Goal: Task Accomplishment & Management: Use online tool/utility

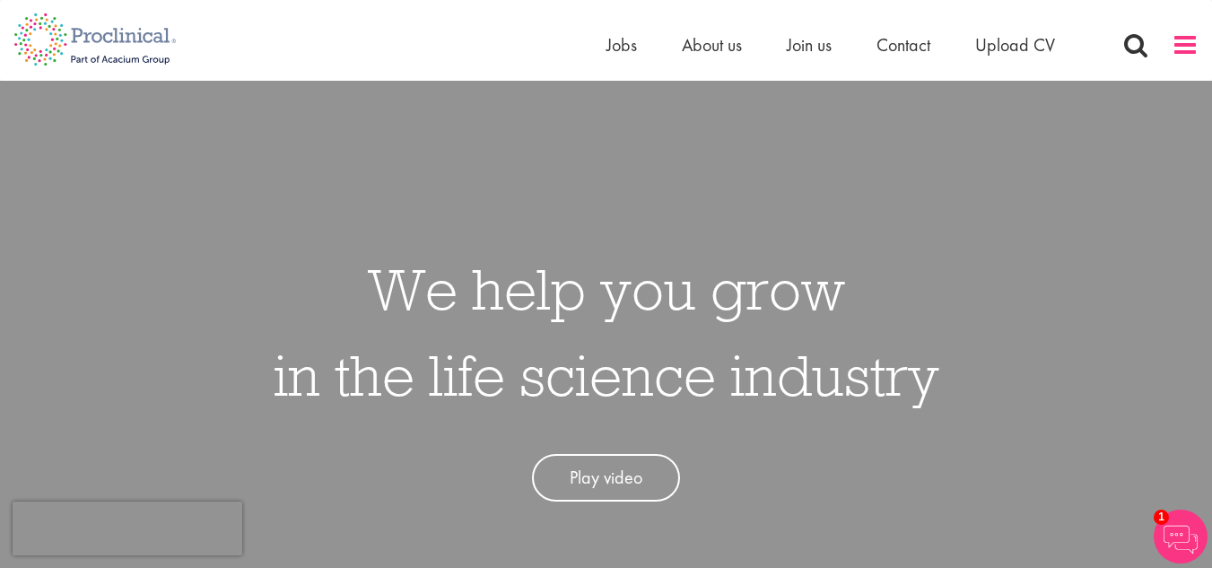
click at [1189, 40] on span at bounding box center [1184, 44] width 27 height 27
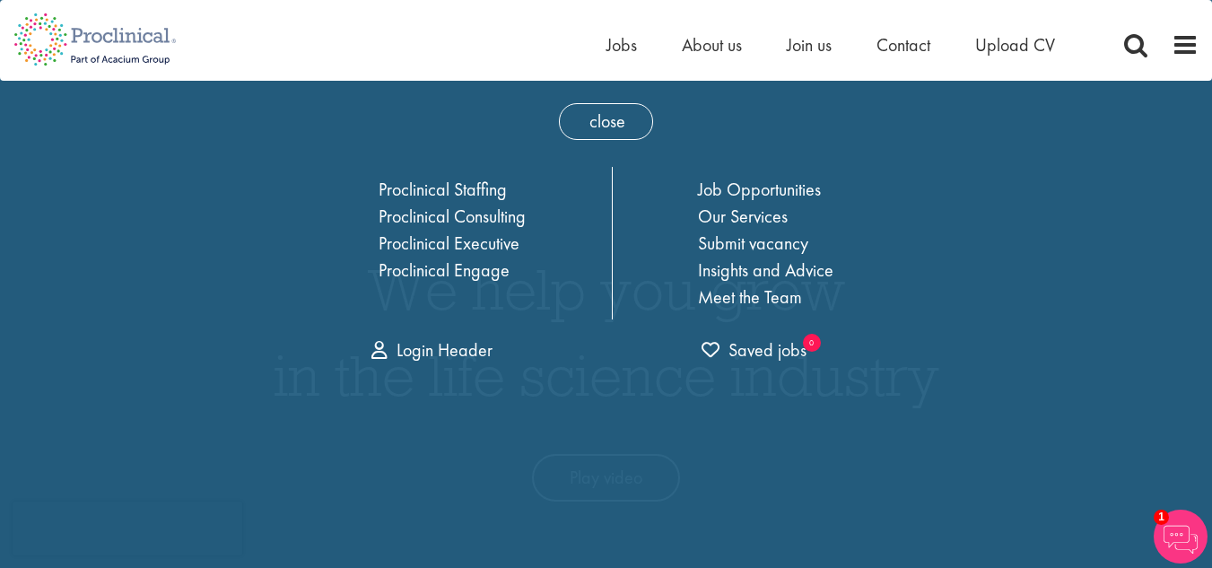
click at [489, 51] on div "Home Jobs About us Join us Contact Upload CV" at bounding box center [599, 33] width 1198 height 67
click at [642, 46] on ul "Home Jobs About us Join us Contact Upload CV" at bounding box center [852, 44] width 493 height 27
click at [619, 44] on span "Jobs" at bounding box center [621, 44] width 30 height 23
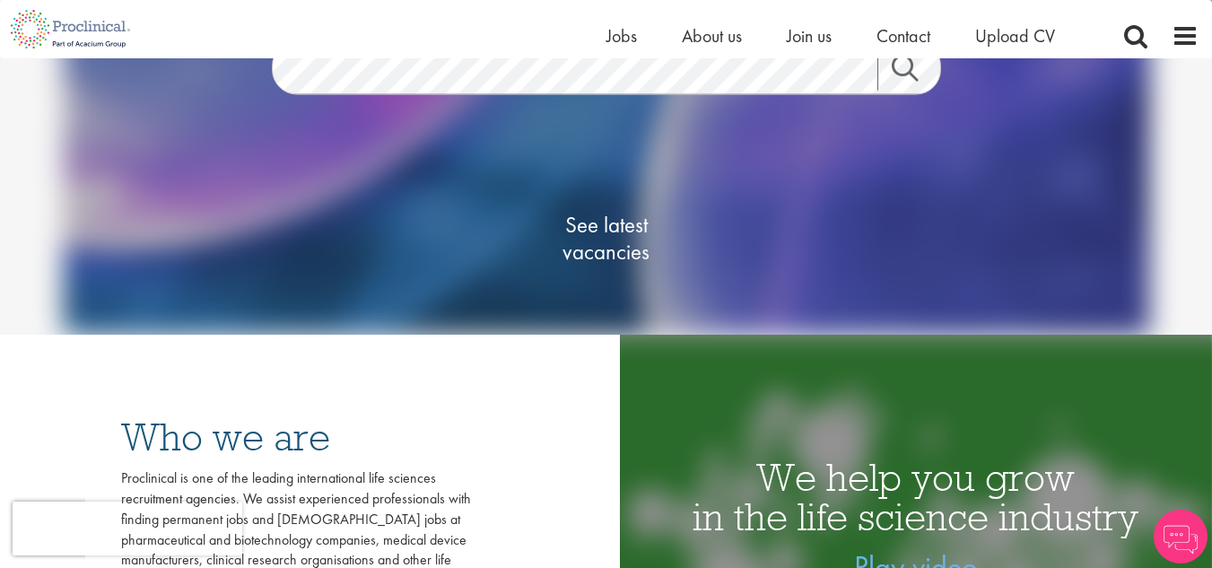
scroll to position [179, 0]
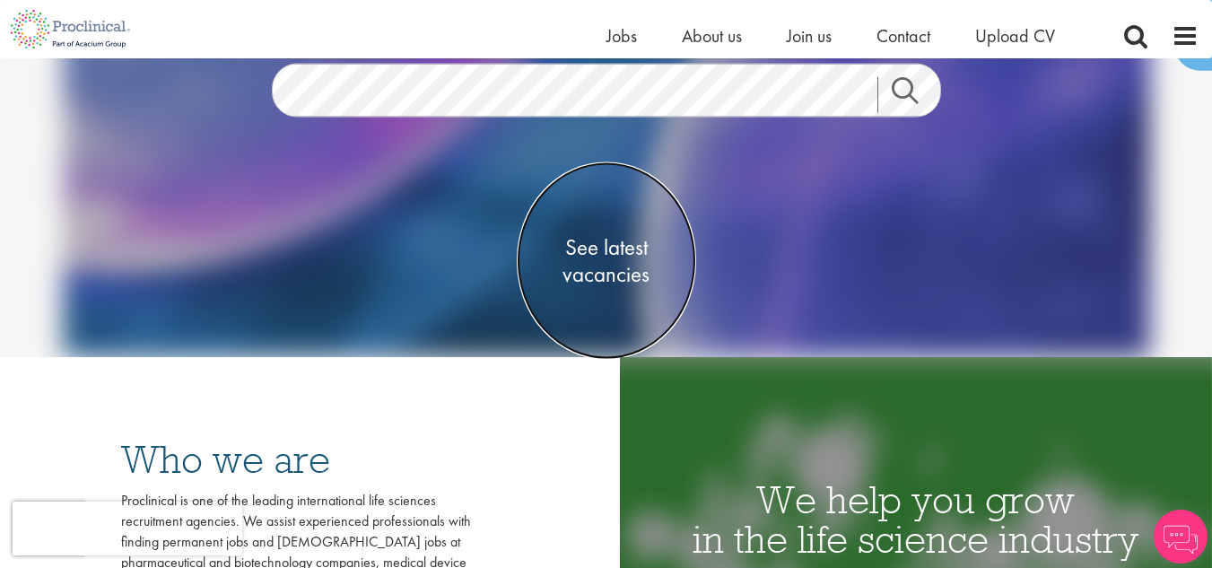
click at [597, 248] on span "See latest vacancies" at bounding box center [606, 261] width 179 height 54
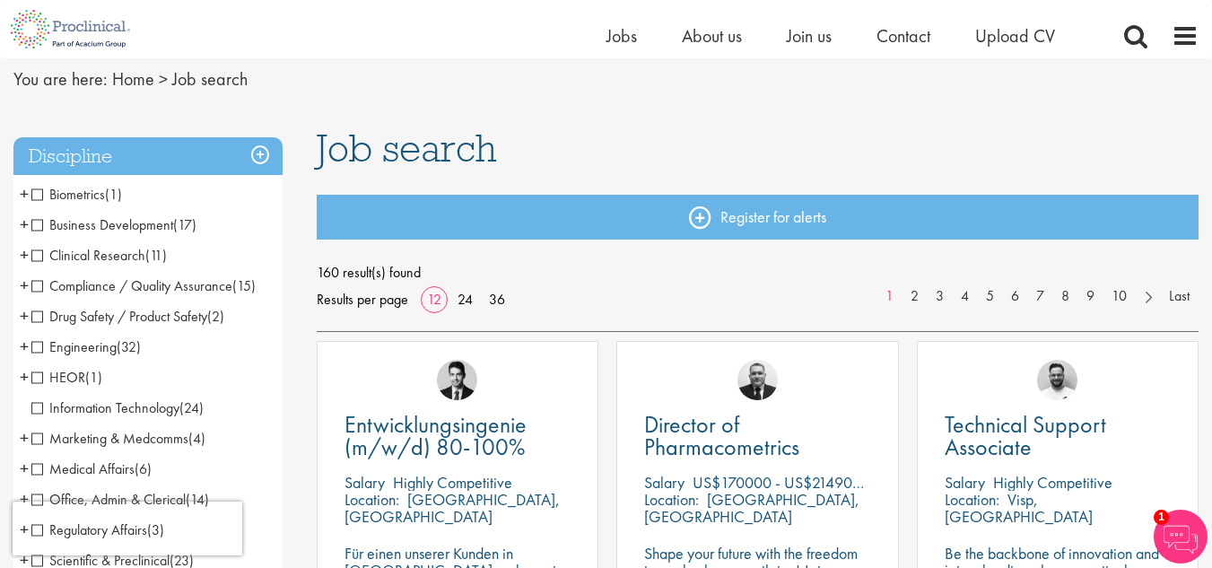
scroll to position [179, 0]
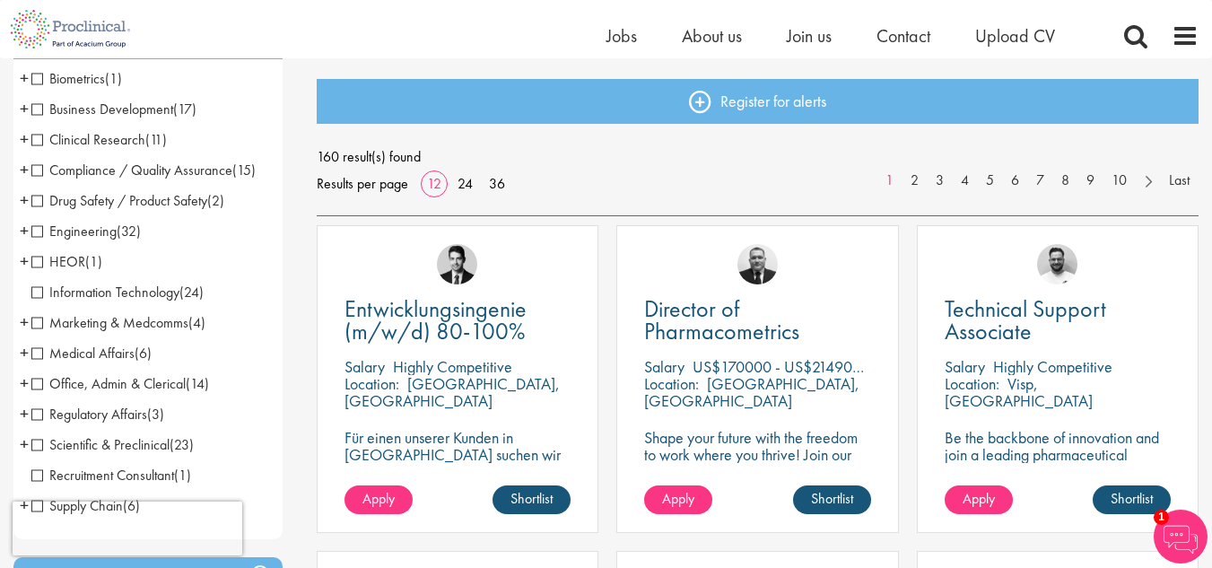
click at [28, 135] on span "+" at bounding box center [24, 139] width 9 height 27
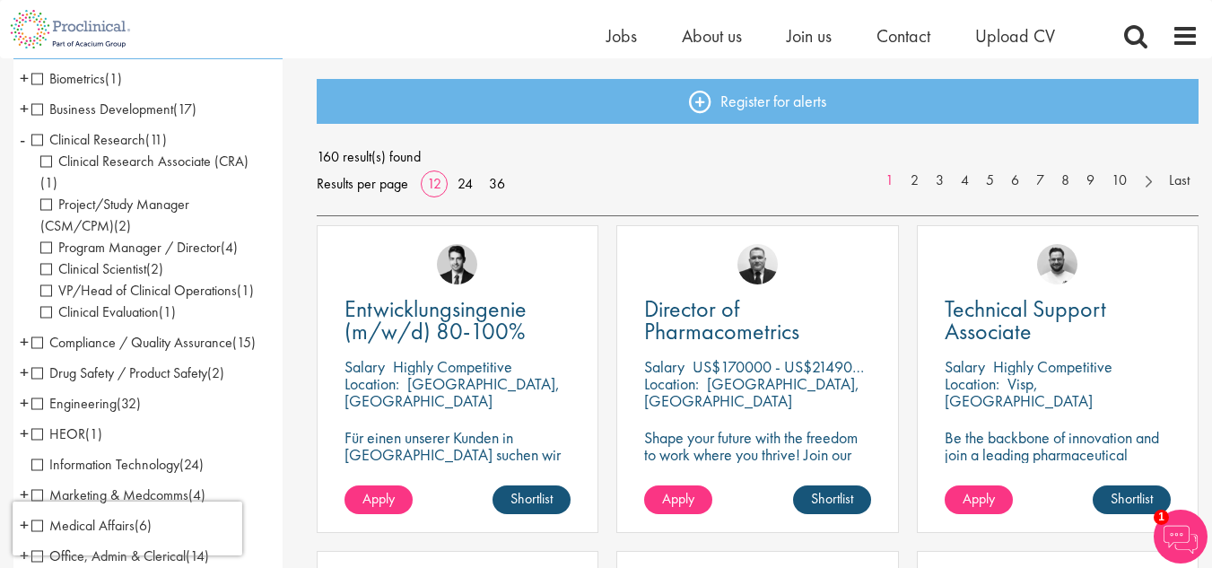
click at [24, 140] on span "-" at bounding box center [22, 139] width 5 height 27
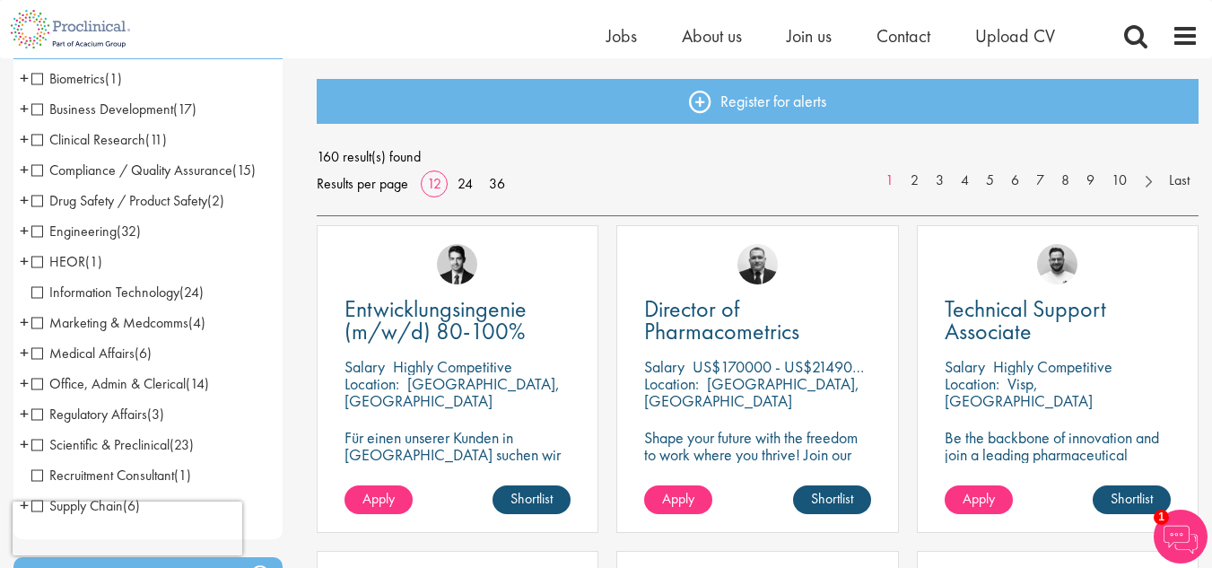
click at [27, 76] on span "+" at bounding box center [24, 78] width 9 height 27
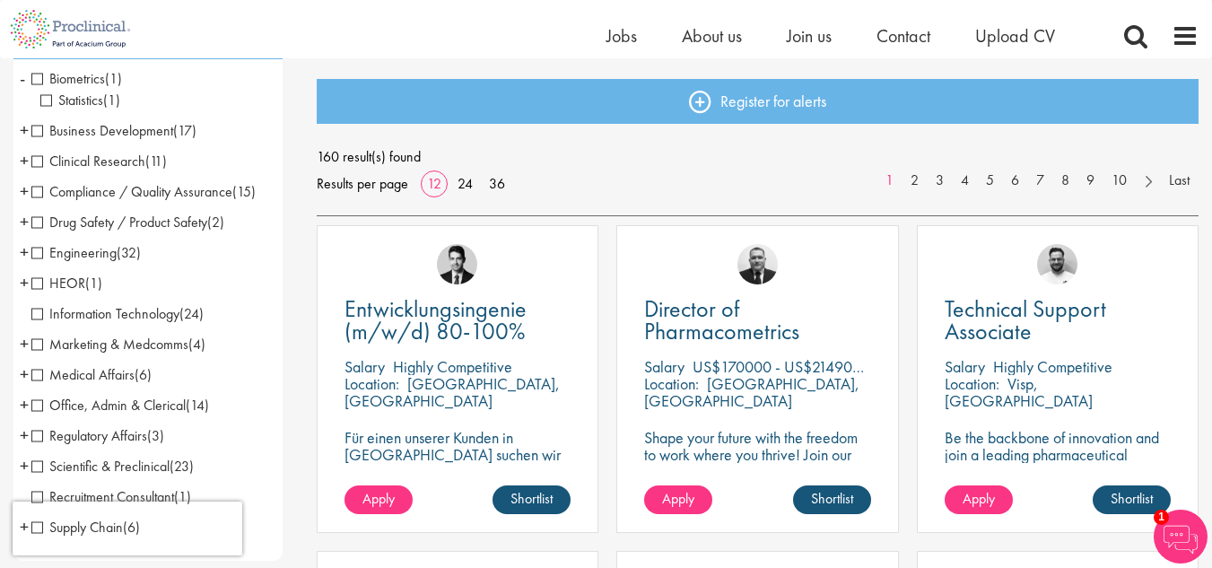
click at [27, 76] on li "Biometrics (1) - + Statistics (1)" at bounding box center [147, 90] width 269 height 52
click at [27, 77] on li "Biometrics (1) - + Statistics (1)" at bounding box center [147, 90] width 269 height 52
click at [29, 126] on li "Business Development (17) - + Licensing (1) Sales (5) Account Management (2) Co…" at bounding box center [147, 131] width 269 height 30
click at [24, 128] on span "+" at bounding box center [24, 130] width 9 height 27
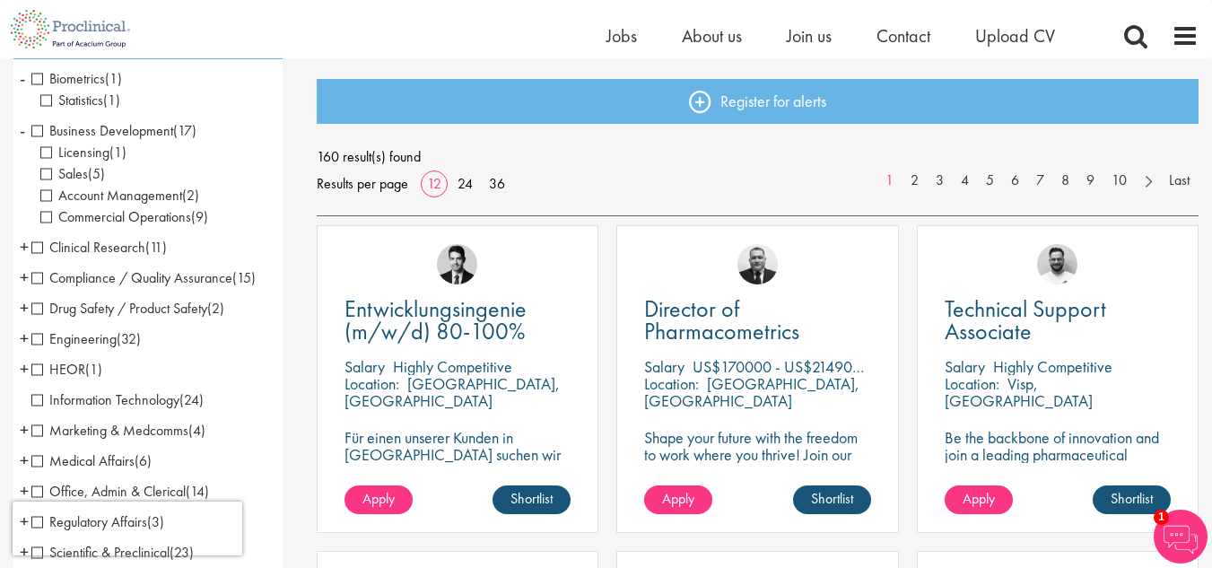
click at [27, 128] on li "Business Development (17) - + Licensing (1) Sales (5) Account Management (2) Co…" at bounding box center [147, 174] width 269 height 117
click at [22, 135] on span "-" at bounding box center [22, 130] width 5 height 27
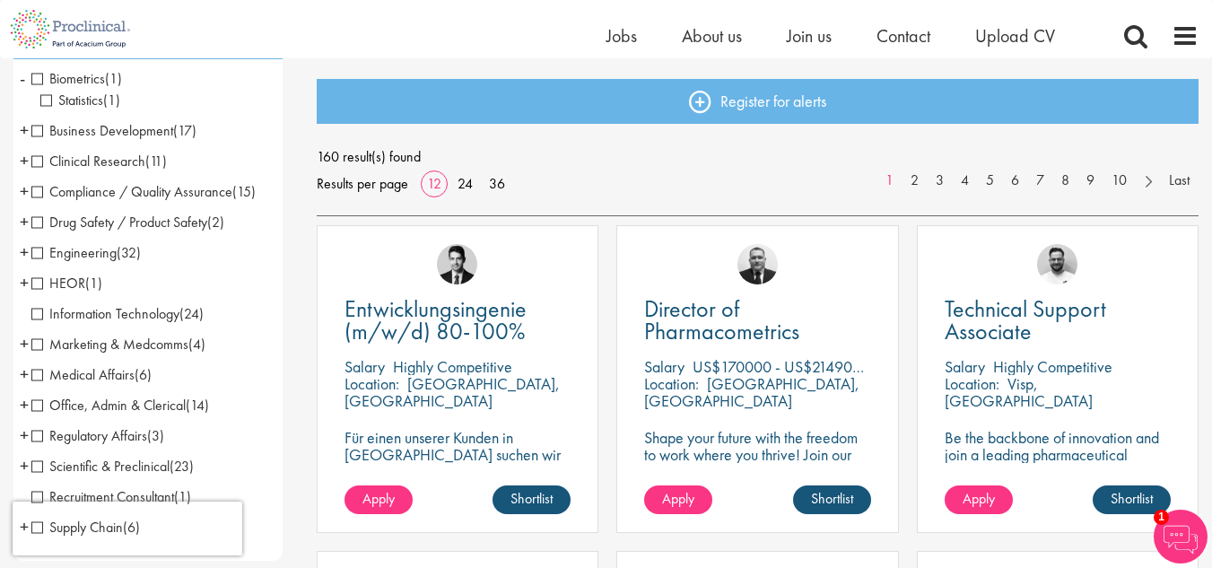
click at [25, 82] on span "-" at bounding box center [22, 78] width 5 height 27
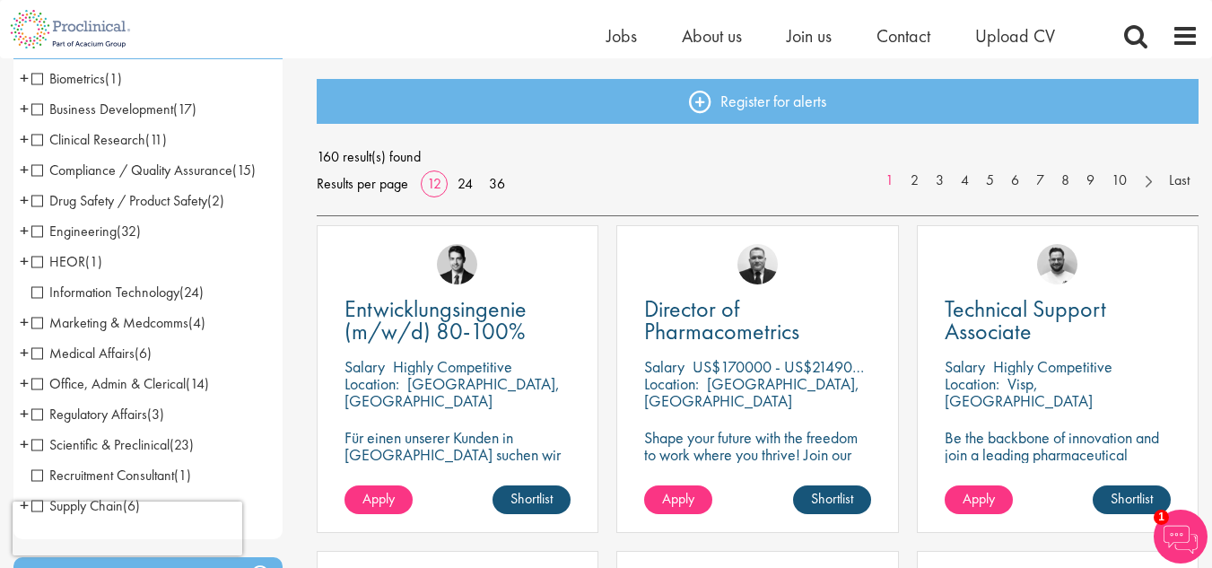
click at [22, 139] on span "+" at bounding box center [24, 139] width 9 height 27
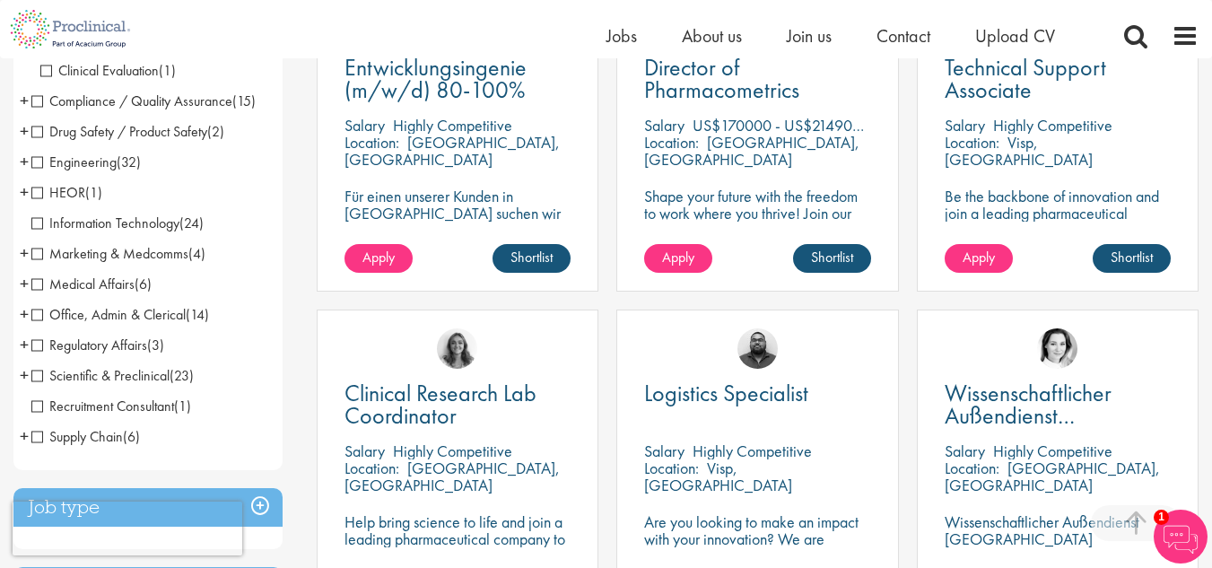
scroll to position [448, 0]
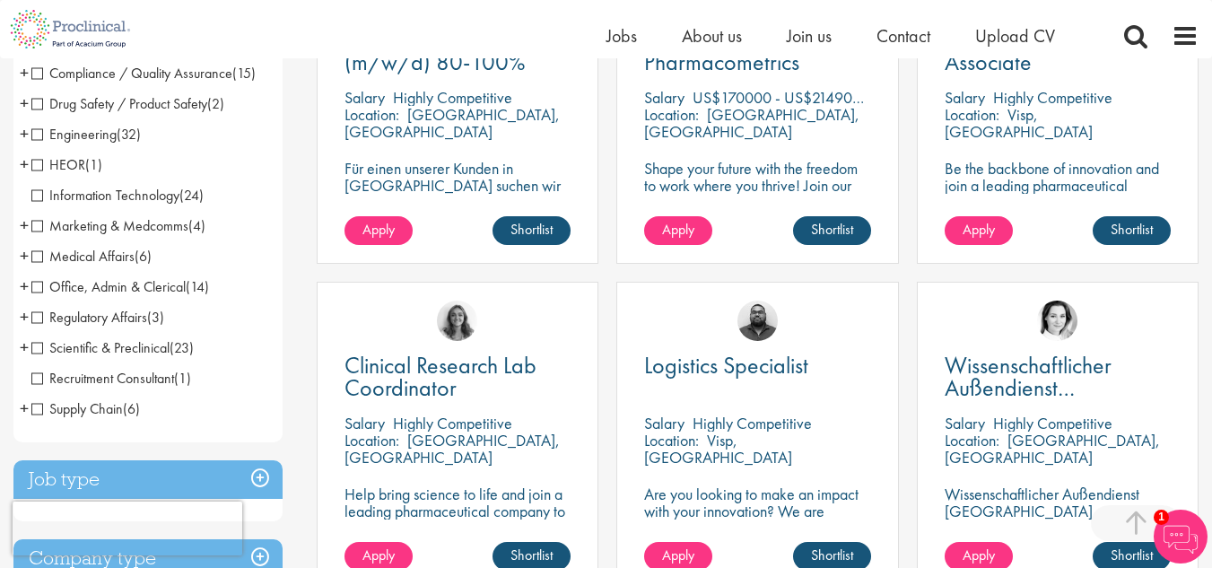
click at [24, 334] on span "+" at bounding box center [24, 347] width 9 height 27
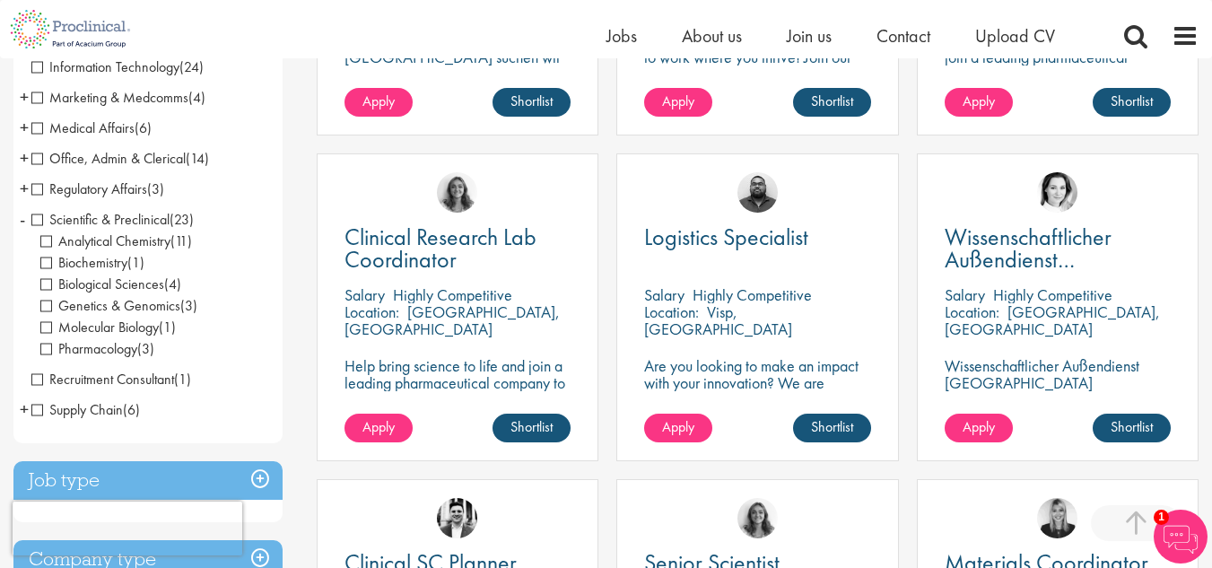
scroll to position [628, 0]
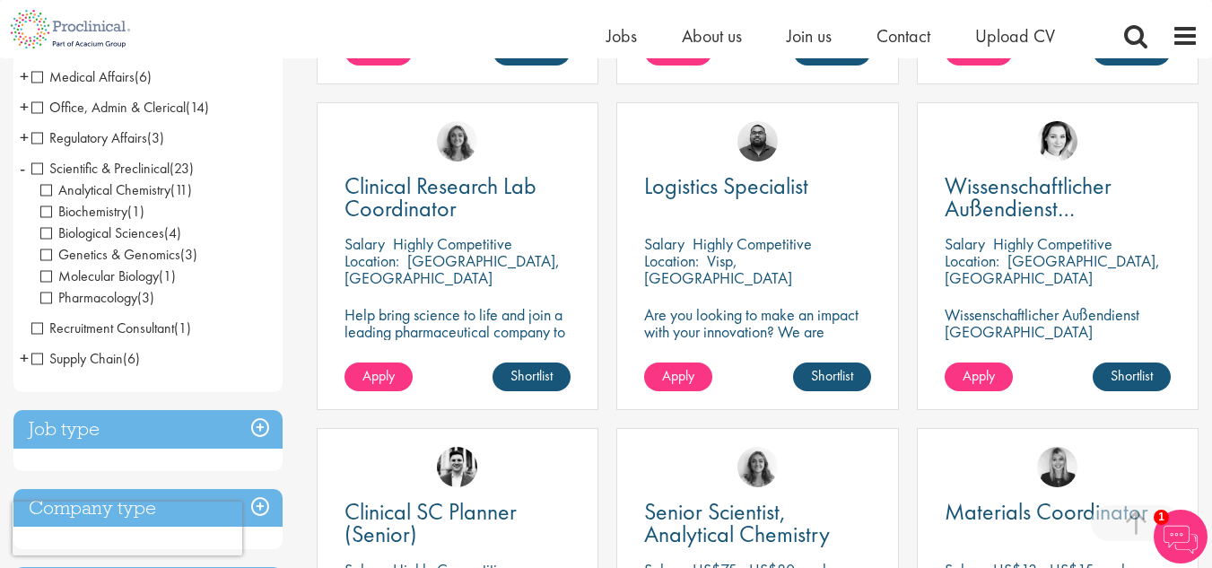
click at [86, 202] on span "Biochemistry" at bounding box center [83, 211] width 87 height 19
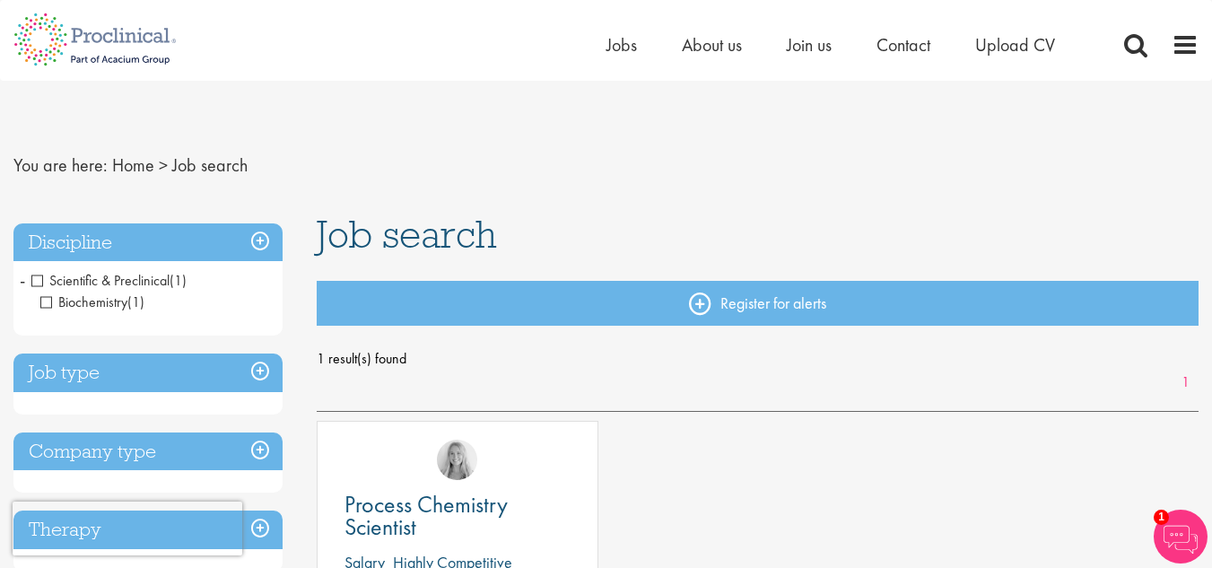
click at [45, 301] on span "Biochemistry" at bounding box center [83, 301] width 87 height 19
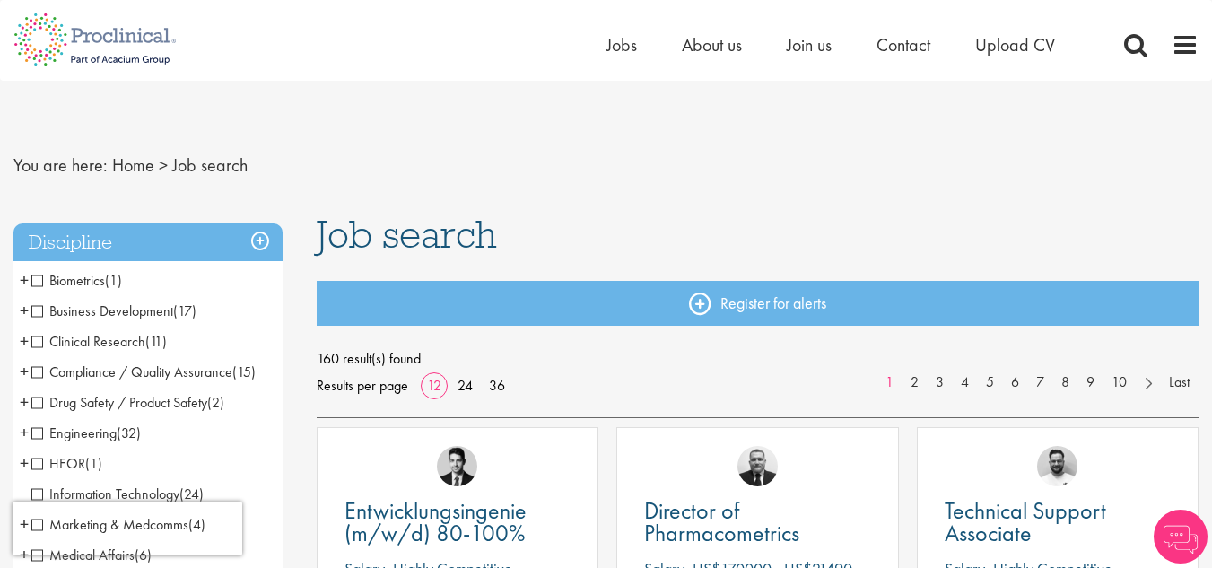
click at [38, 342] on span "Clinical Research" at bounding box center [88, 341] width 114 height 19
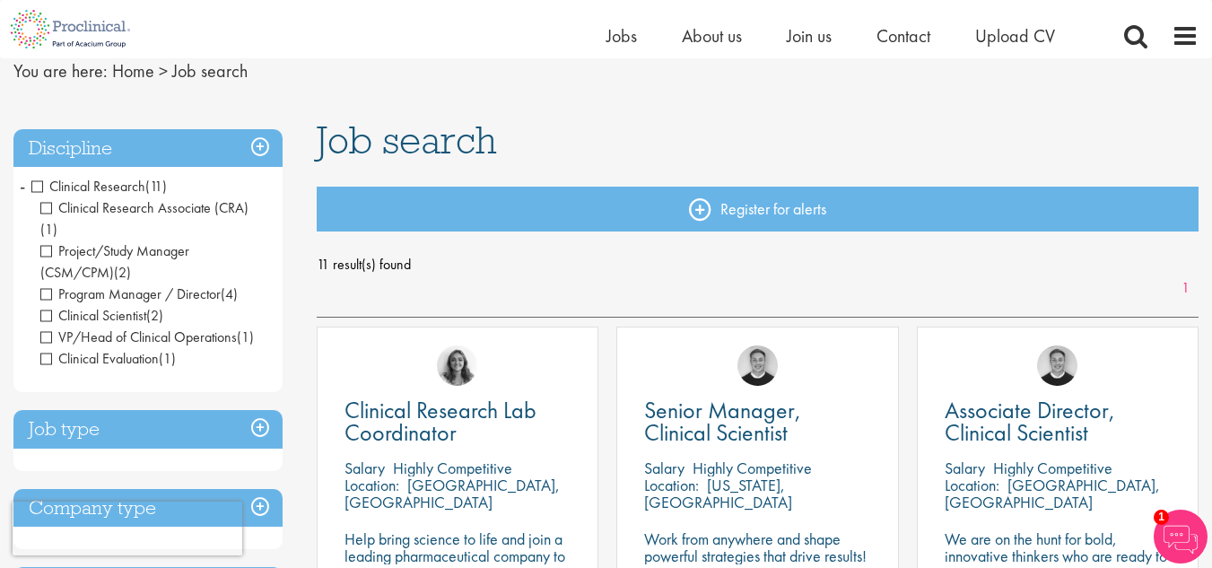
scroll to position [179, 0]
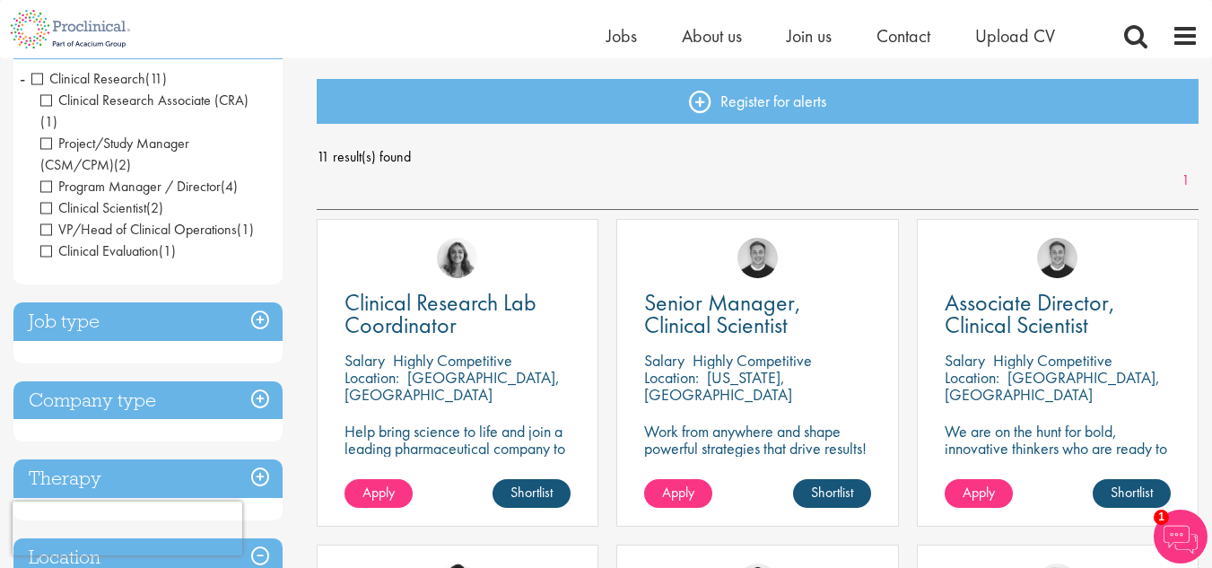
click at [172, 381] on h3 "Company type" at bounding box center [147, 400] width 269 height 39
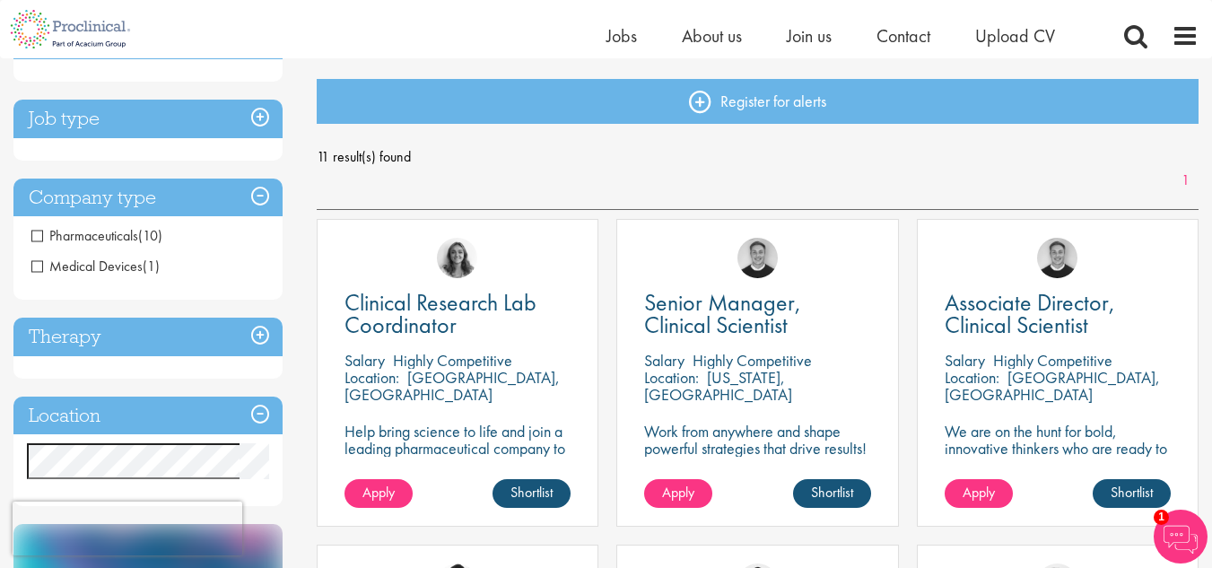
click at [59, 239] on span "Pharmaceuticals" at bounding box center [84, 235] width 107 height 19
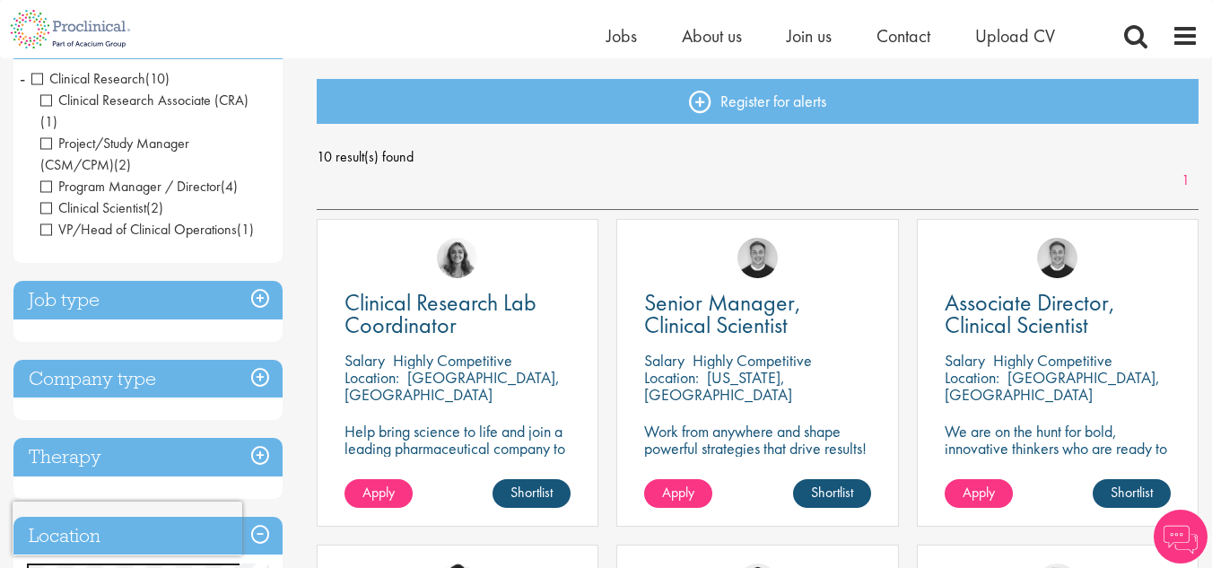
scroll to position [179, 0]
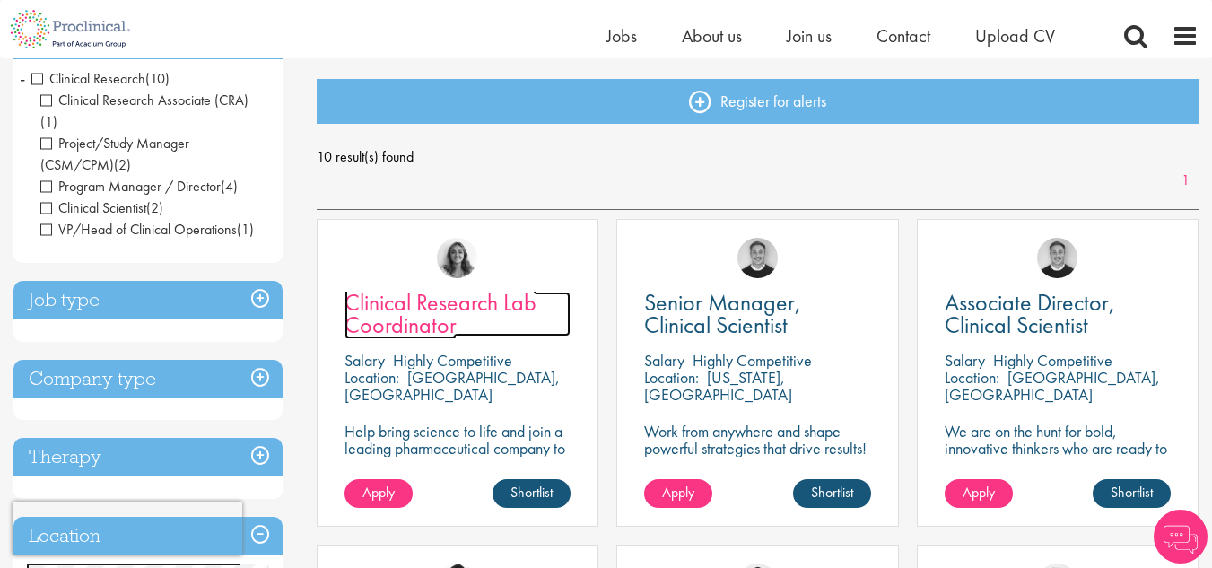
click at [558, 333] on link "Clinical Research Lab Coordinator" at bounding box center [457, 314] width 226 height 45
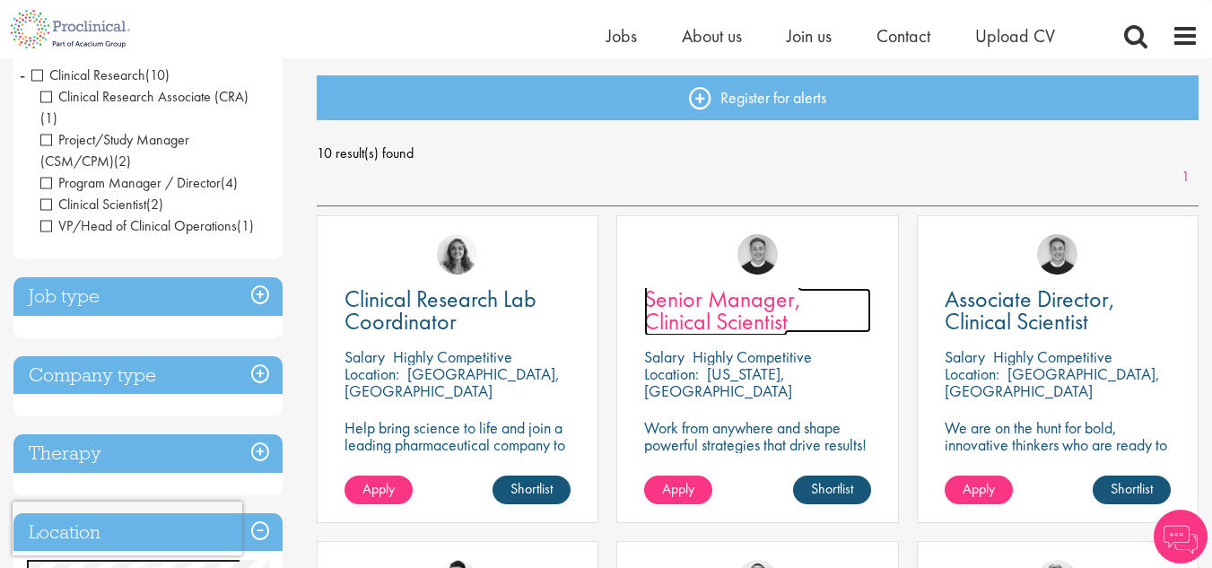
click at [823, 328] on link "Senior Manager, Clinical Scientist" at bounding box center [757, 310] width 226 height 45
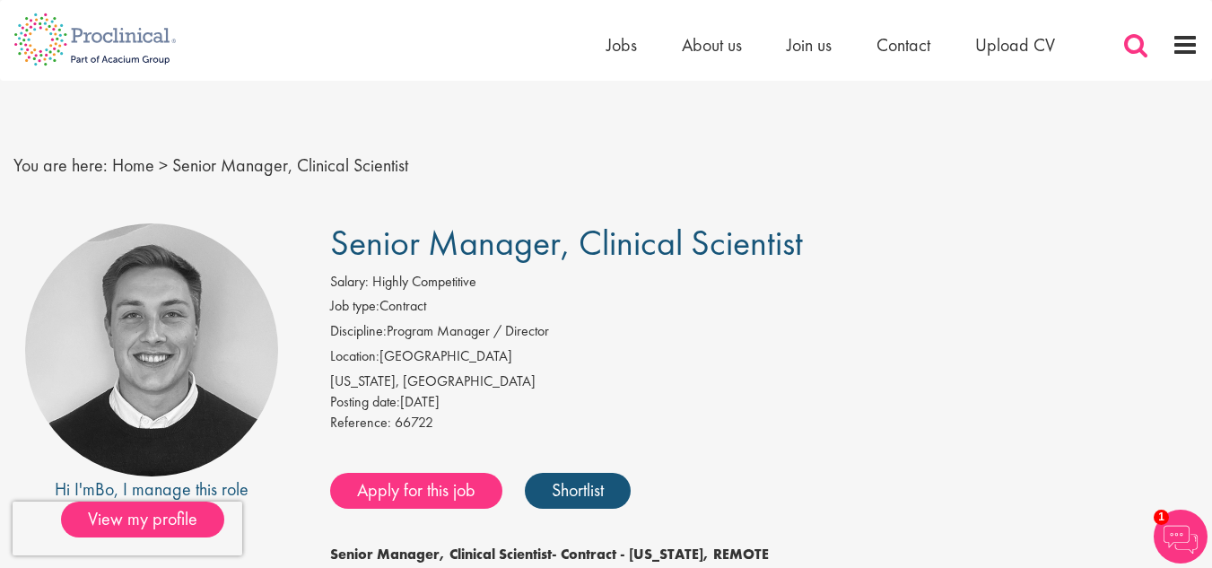
click at [1127, 45] on span at bounding box center [1135, 44] width 27 height 27
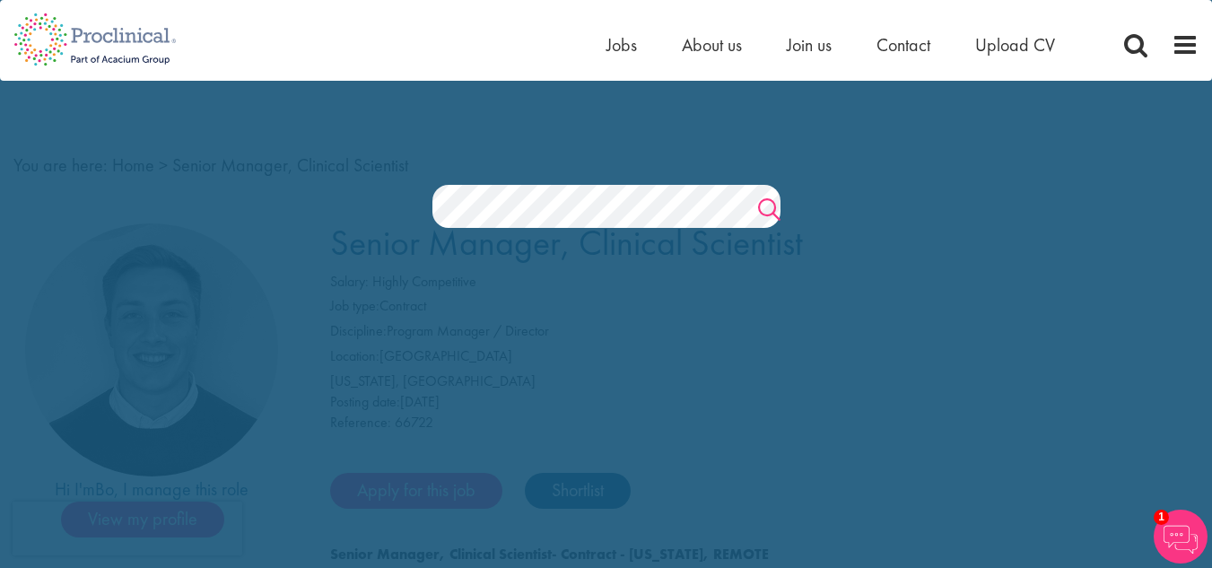
click at [767, 203] on link "Search" at bounding box center [769, 212] width 22 height 36
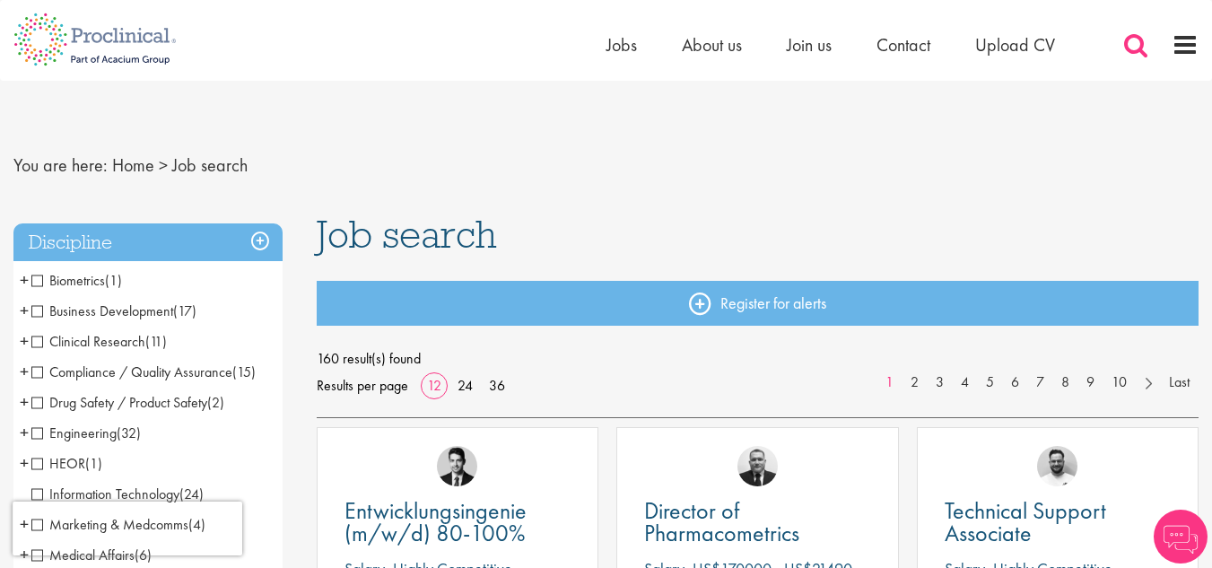
click at [1130, 37] on span at bounding box center [1135, 44] width 27 height 27
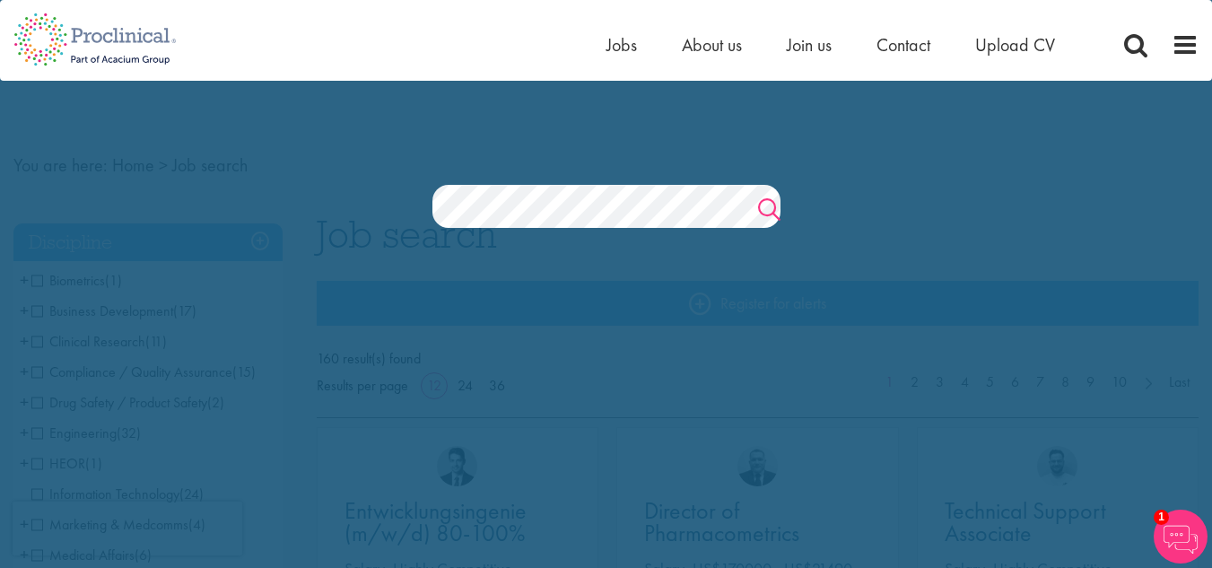
click at [766, 209] on link "Search" at bounding box center [769, 212] width 22 height 36
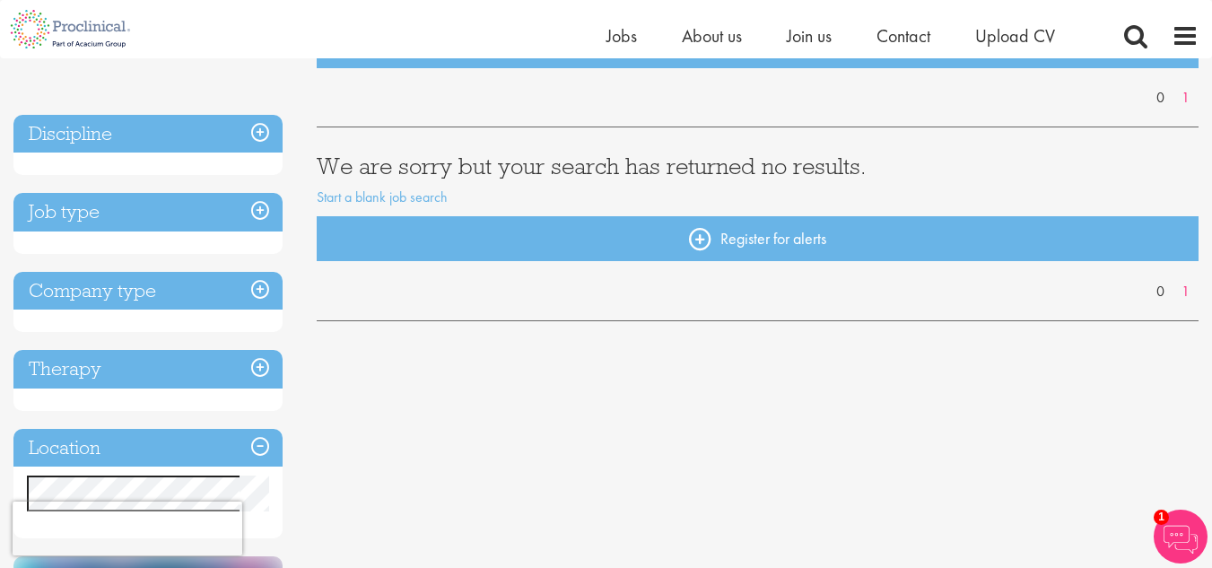
scroll to position [179, 0]
